Goal: Task Accomplishment & Management: Complete application form

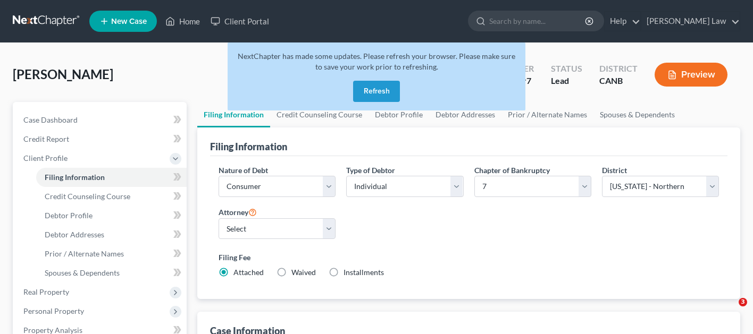
select select "1"
select select "0"
select select "9"
select select "4"
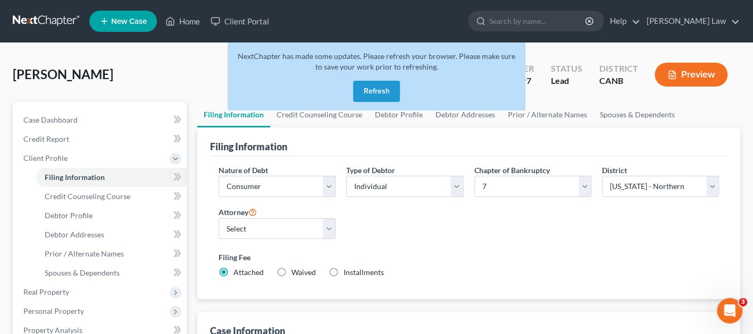
click at [696, 74] on button "Preview" at bounding box center [690, 75] width 73 height 24
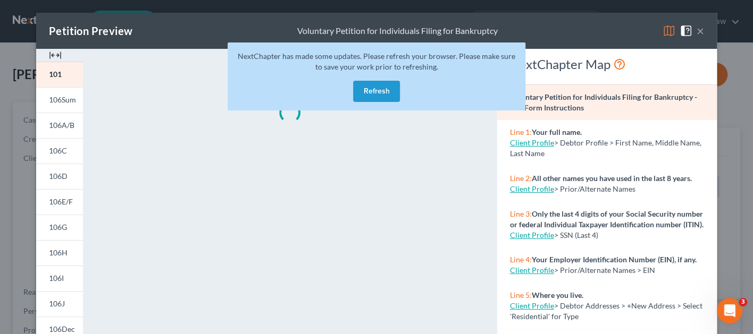
click at [701, 33] on button "×" at bounding box center [699, 30] width 7 height 13
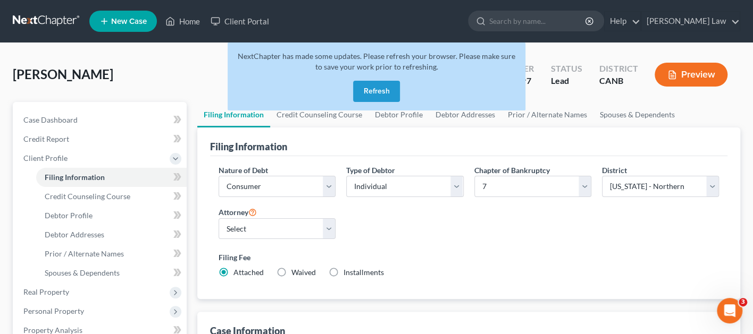
click at [371, 91] on button "Refresh" at bounding box center [376, 91] width 47 height 21
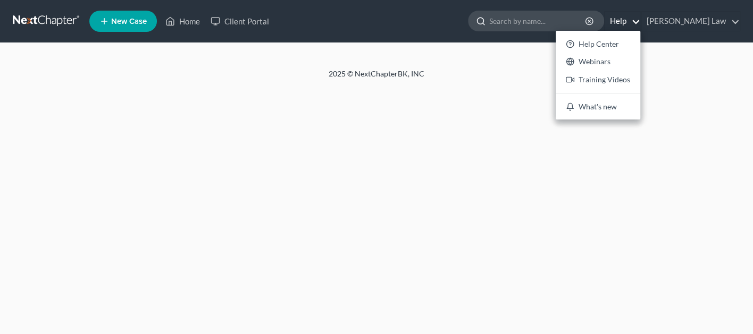
select select "1"
select select "0"
select select "9"
select select "4"
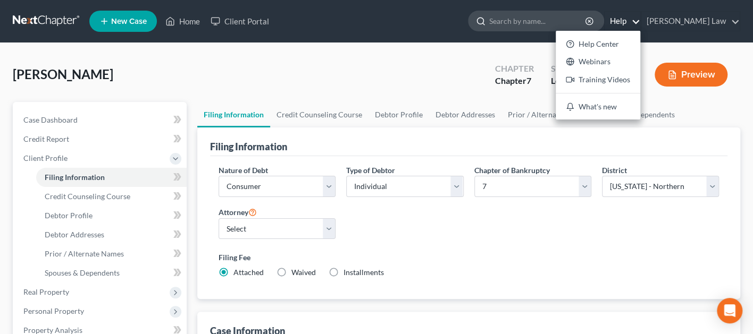
click at [554, 21] on input "search" at bounding box center [537, 21] width 97 height 20
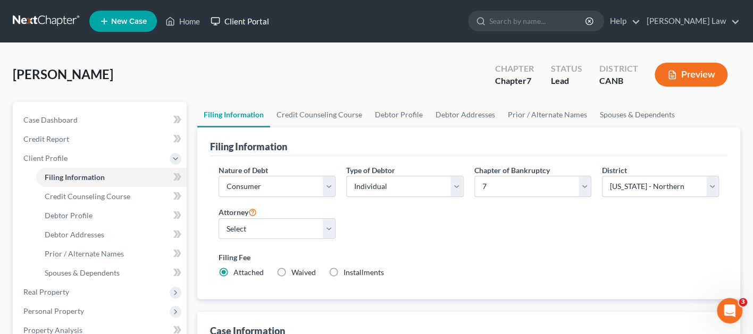
click at [247, 21] on link "Client Portal" at bounding box center [239, 21] width 69 height 19
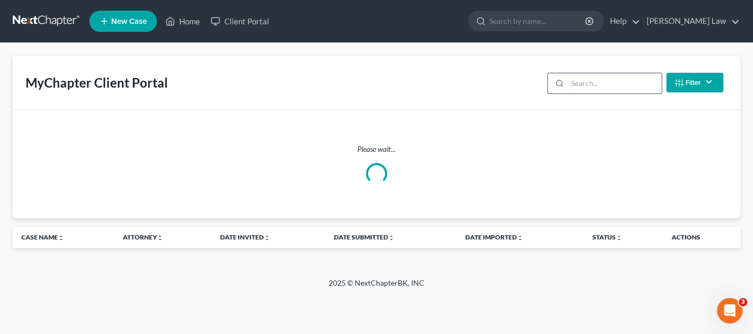
click at [596, 81] on input "search" at bounding box center [614, 83] width 94 height 20
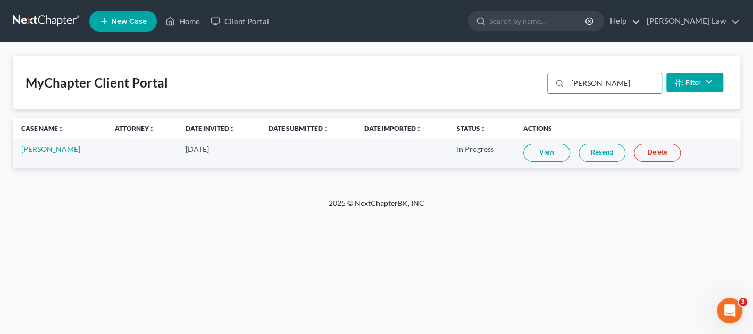
type input "[PERSON_NAME]"
click at [540, 149] on link "View" at bounding box center [546, 153] width 47 height 18
